Goal: Transaction & Acquisition: Purchase product/service

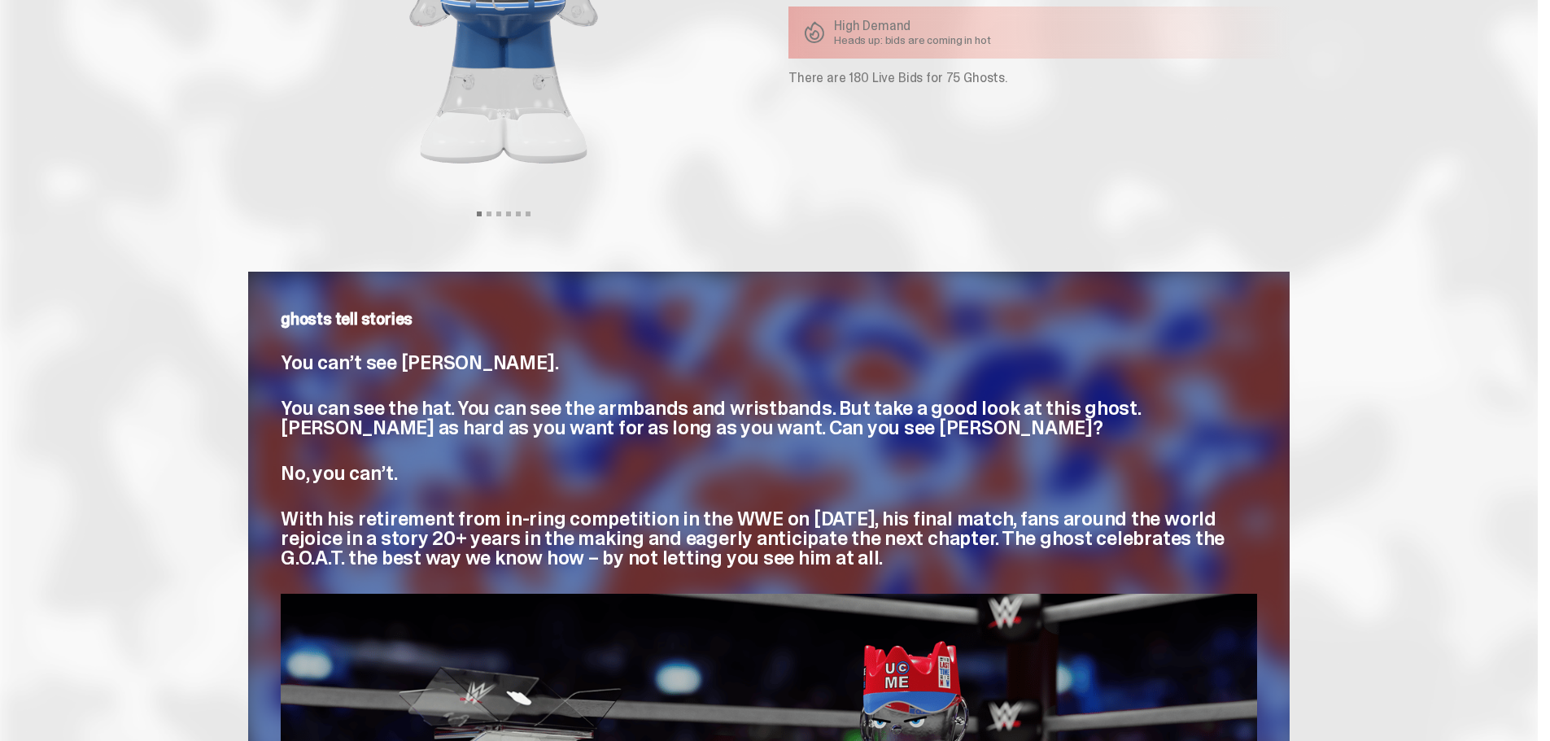
scroll to position [163, 0]
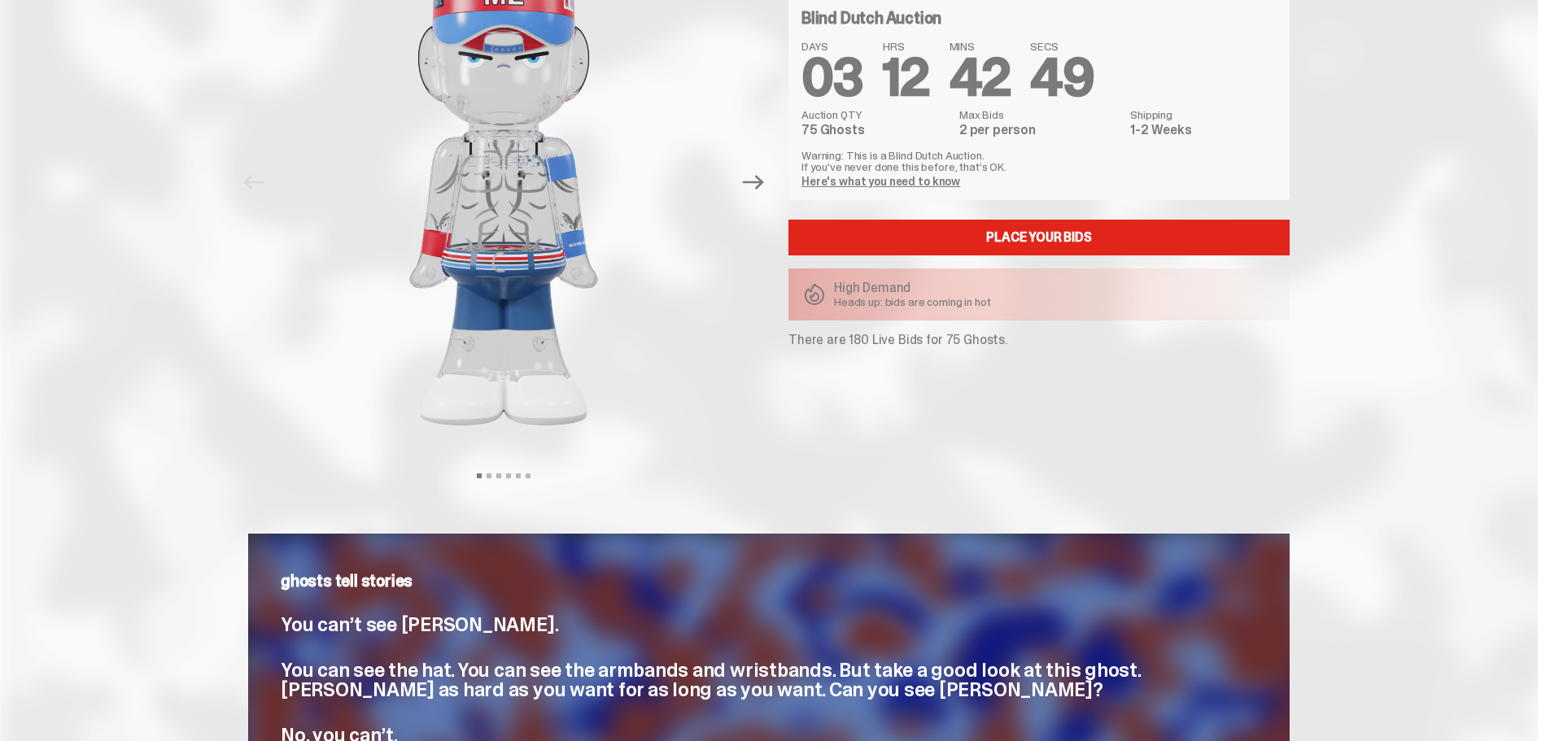
click at [926, 242] on link "Place your Bids" at bounding box center [1038, 238] width 501 height 36
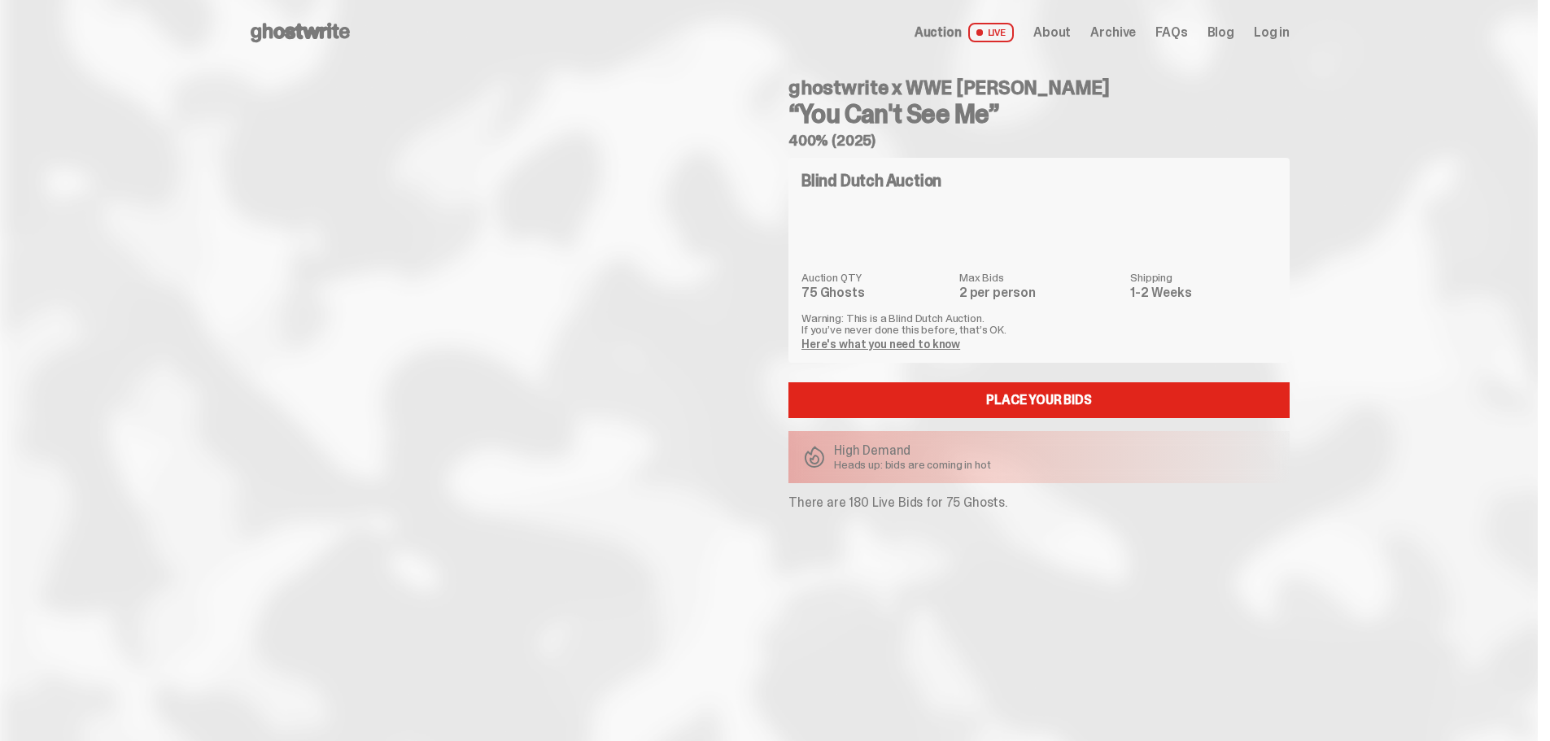
scroll to position [163, 0]
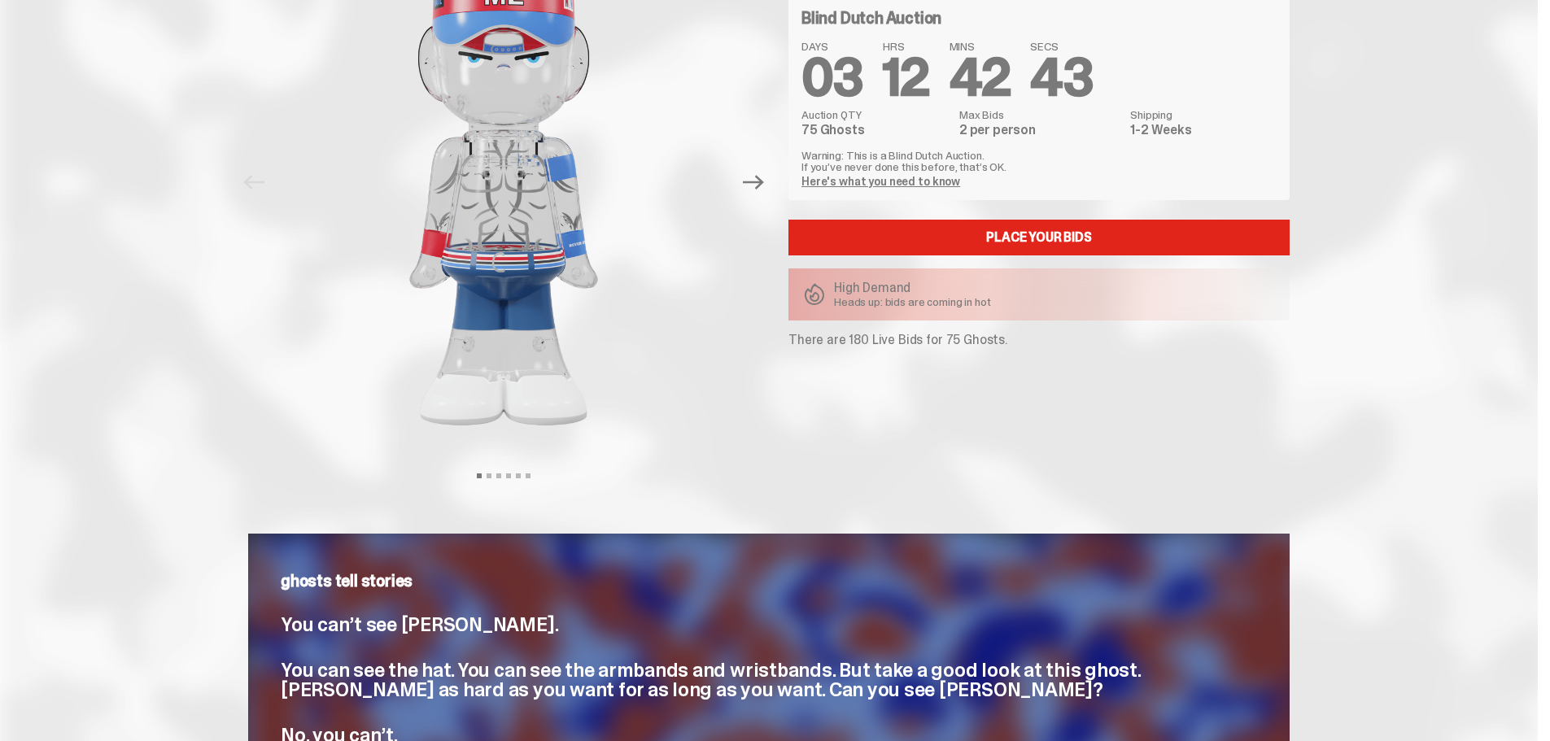
click at [896, 185] on link "Here's what you need to know" at bounding box center [880, 181] width 159 height 15
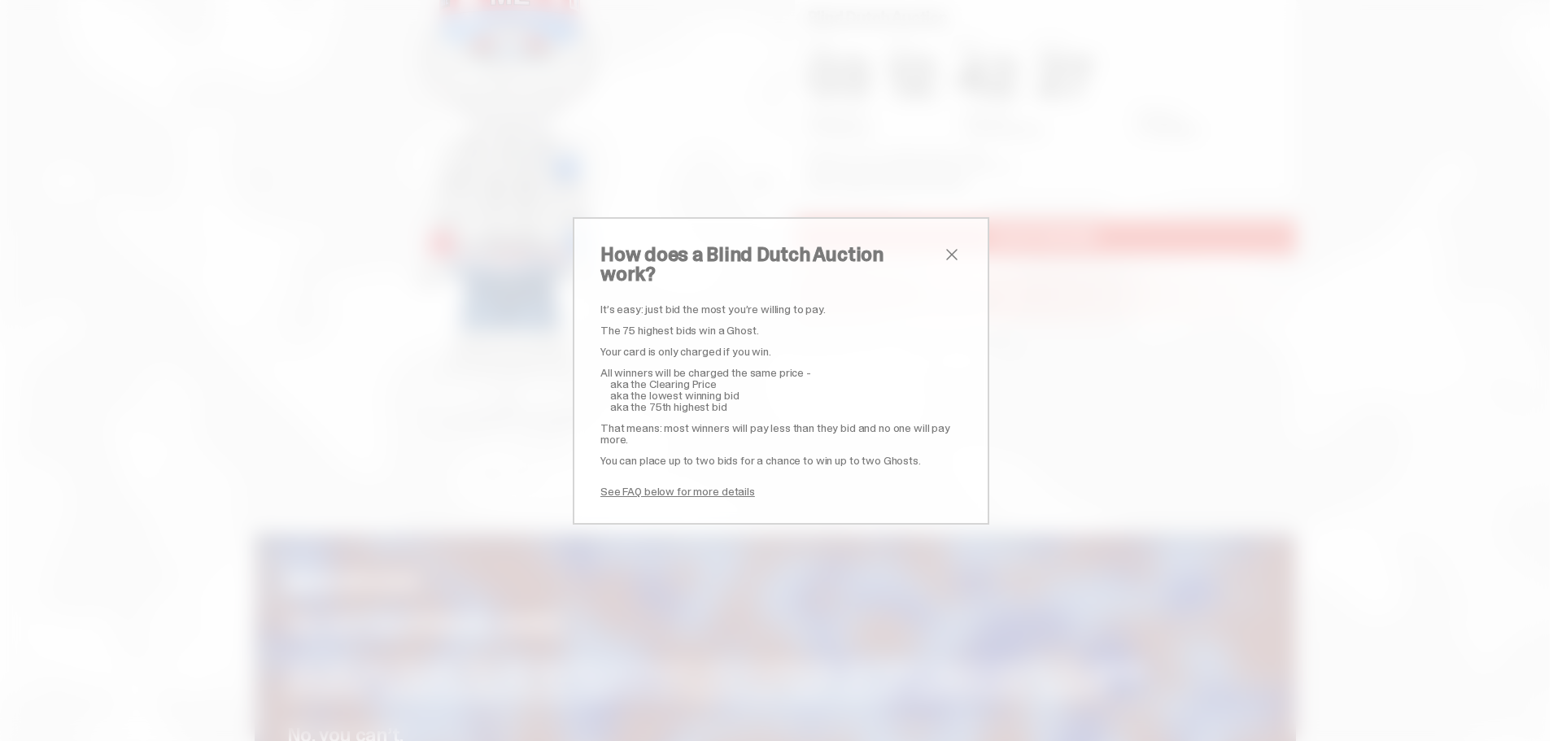
click at [944, 264] on span "close" at bounding box center [952, 255] width 20 height 20
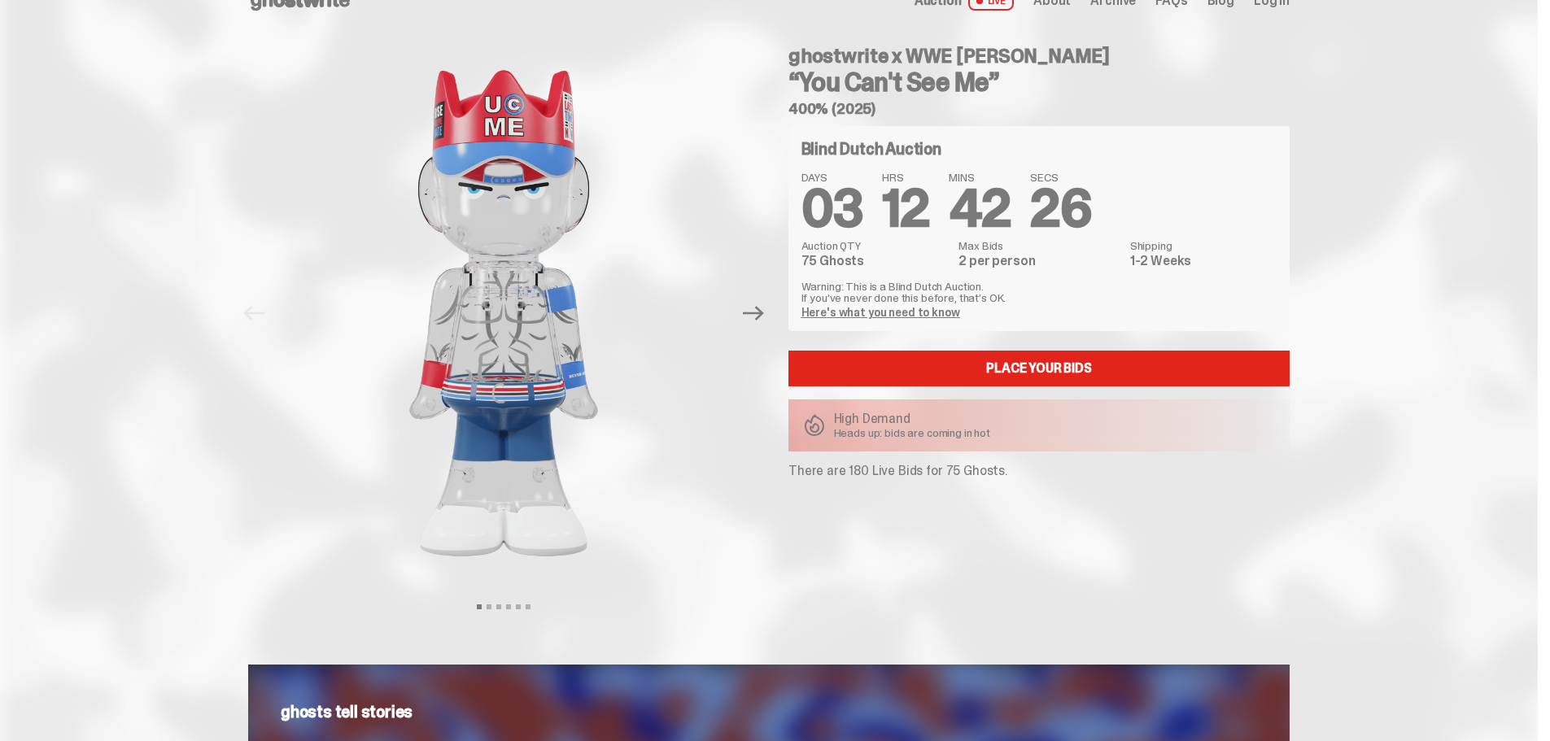
scroll to position [0, 0]
